Goal: Task Accomplishment & Management: Use online tool/utility

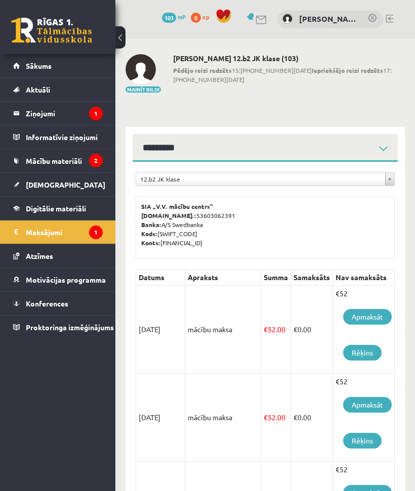
click at [63, 162] on span "Mācību materiāli" at bounding box center [54, 160] width 56 height 9
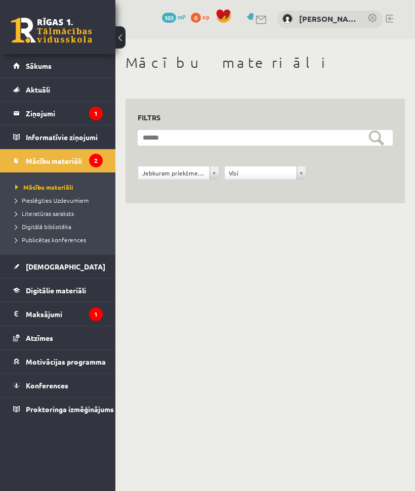
click at [60, 270] on link "[DEMOGRAPHIC_DATA]" at bounding box center [58, 266] width 90 height 23
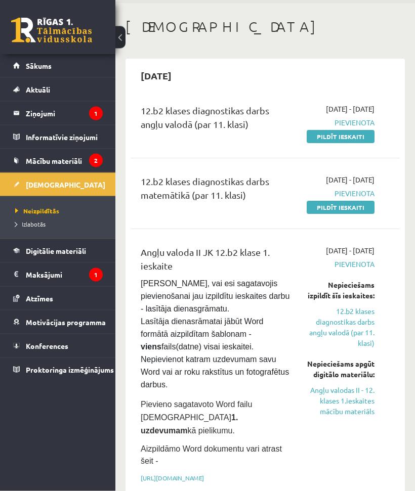
scroll to position [36, 0]
click at [345, 143] on link "Pildīt ieskaiti" at bounding box center [341, 136] width 68 height 13
click at [356, 128] on span "Pievienota" at bounding box center [341, 122] width 68 height 11
click at [359, 128] on span "Pievienota" at bounding box center [341, 122] width 68 height 11
click at [340, 143] on link "Pildīt ieskaiti" at bounding box center [341, 136] width 68 height 13
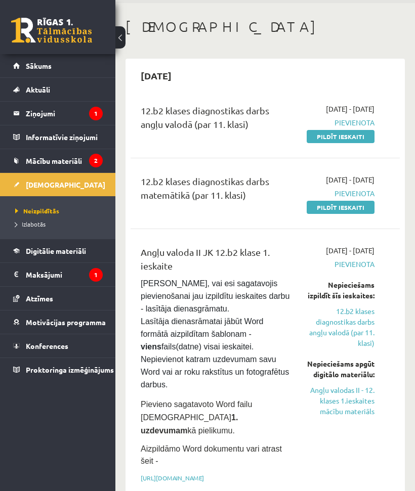
click at [355, 143] on link "Pildīt ieskaiti" at bounding box center [341, 136] width 68 height 13
click at [76, 157] on span "Mācību materiāli" at bounding box center [54, 160] width 56 height 9
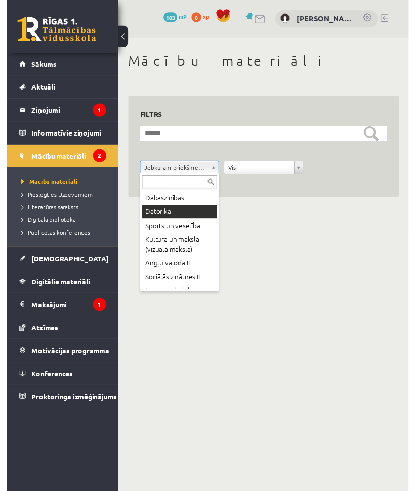
scroll to position [55, 0]
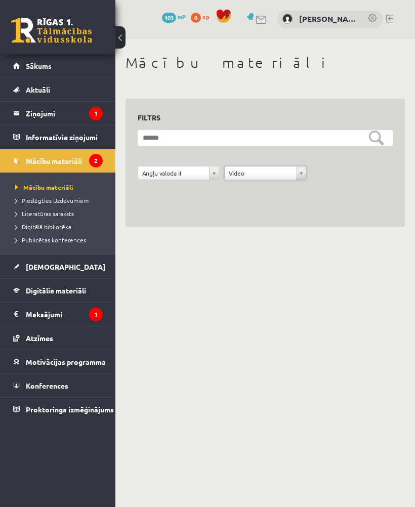
click at [320, 294] on body "eSkola - [DOMAIN_NAME] 0 Dāvanas 103 mP 0 xp [PERSON_NAME] Sākums Aktuāli Kā mā…" at bounding box center [207, 253] width 415 height 507
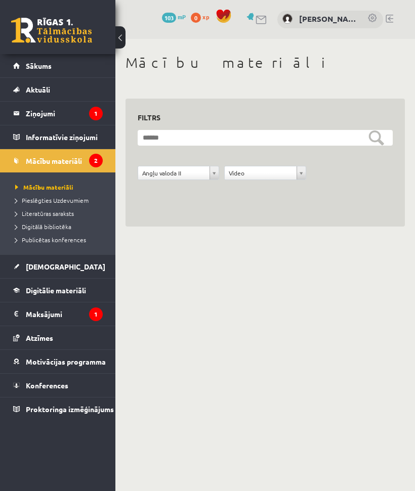
click at [31, 276] on link "[DEMOGRAPHIC_DATA]" at bounding box center [58, 266] width 90 height 23
